Goal: Navigation & Orientation: Find specific page/section

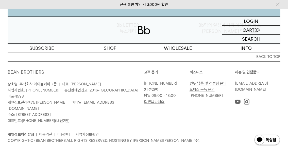
scroll to position [805, 0]
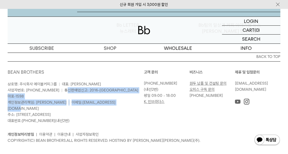
drag, startPoint x: 62, startPoint y: 96, endPoint x: 108, endPoint y: 104, distance: 46.4
click at [108, 104] on p "상호명: 주식회사 에이블커피그룹 | 대표: 박성호 사업자번호: 220-87-84283 | 통신판매업신고: 2016-서울마포-1598 개인정보관…" at bounding box center [76, 102] width 137 height 43
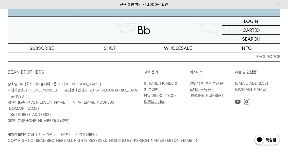
click at [30, 112] on span "주소: [STREET_ADDRESS]" at bounding box center [29, 114] width 43 height 5
drag, startPoint x: 16, startPoint y: 109, endPoint x: 95, endPoint y: 114, distance: 78.9
click at [95, 114] on p "상호명: 주식회사 에이블커피그룹 | 대표: 박성호 사업자번호: 220-87-84283 | 통신판매업신고: 2016-서울마포-1598 개인정보관…" at bounding box center [76, 102] width 137 height 43
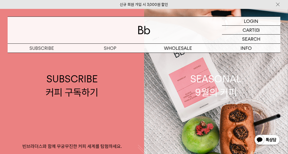
scroll to position [0, 0]
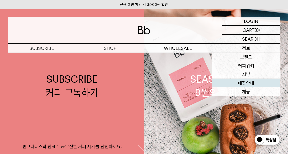
click at [243, 83] on link "매장안내" at bounding box center [246, 83] width 68 height 9
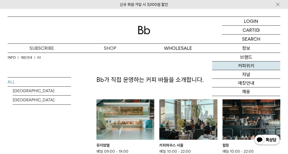
click at [248, 67] on link "커피위키" at bounding box center [246, 65] width 68 height 9
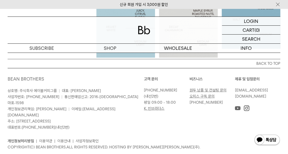
scroll to position [296, 0]
